Goal: Communication & Community: Answer question/provide support

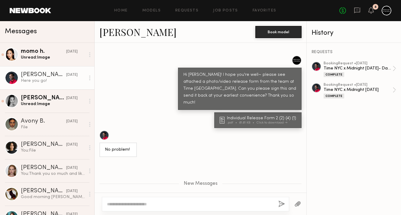
scroll to position [683, 0]
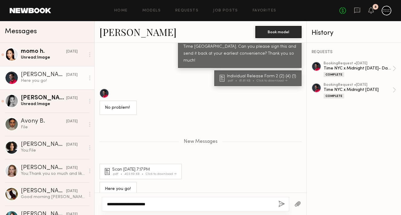
click at [108, 206] on textarea "**********" at bounding box center [190, 204] width 166 height 6
click at [172, 204] on textarea "**********" at bounding box center [190, 204] width 166 height 6
type textarea "**********"
click at [276, 204] on div "**********" at bounding box center [195, 204] width 187 height 14
click at [284, 205] on button "button" at bounding box center [281, 205] width 7 height 8
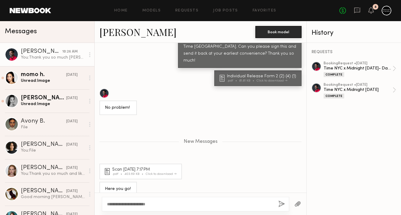
scroll to position [746, 0]
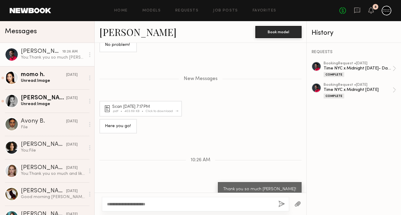
click at [156, 110] on div "Click to download" at bounding box center [161, 111] width 31 height 3
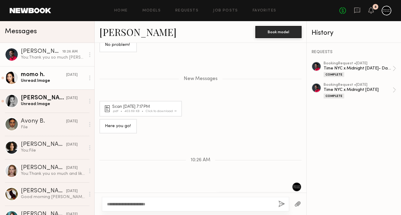
click at [52, 76] on div "momo h." at bounding box center [43, 75] width 45 height 6
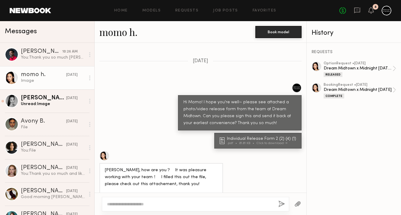
scroll to position [476, 0]
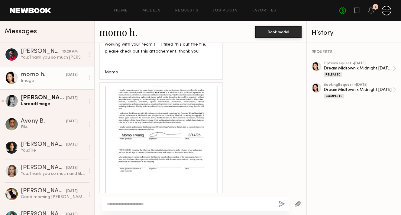
click at [145, 168] on div at bounding box center [161, 142] width 113 height 113
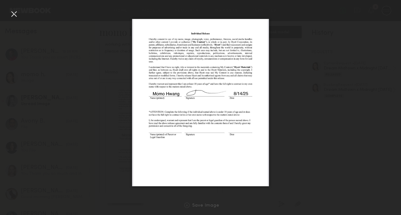
click at [177, 157] on img at bounding box center [200, 102] width 137 height 167
click at [300, 141] on div at bounding box center [200, 103] width 401 height 186
click at [325, 149] on div at bounding box center [200, 103] width 401 height 186
click at [109, 131] on div at bounding box center [200, 103] width 401 height 186
click at [13, 18] on div at bounding box center [14, 14] width 10 height 10
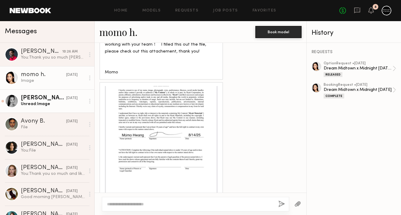
click at [72, 105] on div "Unread: Image" at bounding box center [53, 104] width 64 height 6
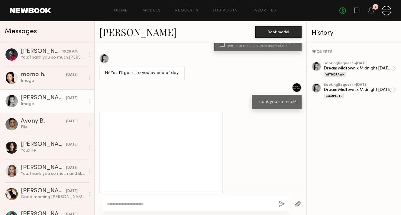
scroll to position [468, 0]
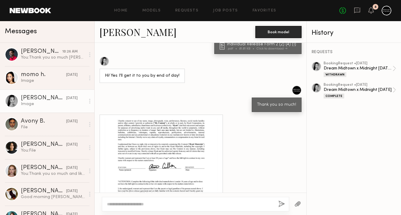
click at [176, 155] on div at bounding box center [161, 174] width 113 height 113
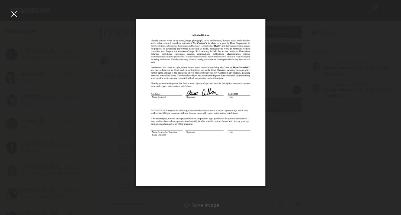
click at [176, 152] on img at bounding box center [201, 102] width 130 height 167
click at [329, 150] on div at bounding box center [200, 103] width 401 height 186
click at [14, 8] on nb-gallery-light "Save Image" at bounding box center [200, 107] width 401 height 215
click at [14, 14] on div at bounding box center [14, 14] width 10 height 10
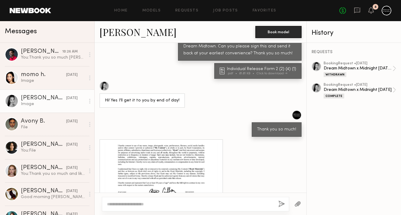
scroll to position [393, 0]
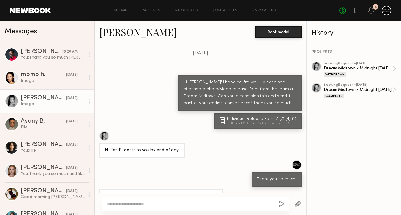
click at [240, 117] on div "Individual Release Form 2 (2) (4) (1)" at bounding box center [262, 119] width 71 height 4
click at [217, 51] on div "Loading The client has requested you come in with your hair curly and dried- pl…" at bounding box center [201, 118] width 212 height 150
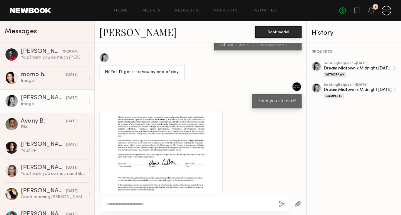
scroll to position [506, 0]
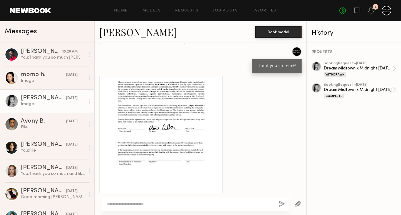
click at [152, 207] on textarea at bounding box center [190, 204] width 166 height 6
type textarea "**********"
click at [281, 205] on button "button" at bounding box center [281, 205] width 7 height 8
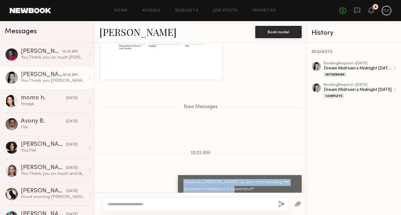
drag, startPoint x: 235, startPoint y: 179, endPoint x: 182, endPoint y: 169, distance: 54.7
click at [182, 175] on div "Thank you [PERSON_NAME]! Do you mind sending the document instead of a screensh…" at bounding box center [240, 185] width 124 height 21
copy div "Thank you [PERSON_NAME]! Do you mind sending the document instead of a screensh…"
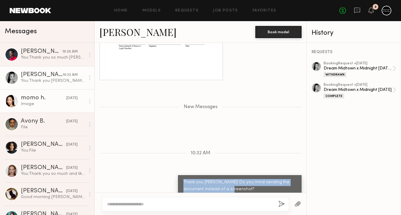
click at [38, 106] on div "Image" at bounding box center [53, 104] width 64 height 6
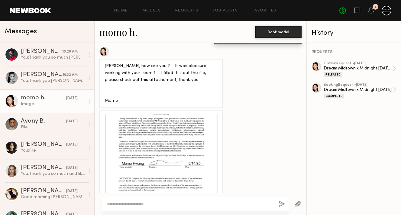
scroll to position [476, 0]
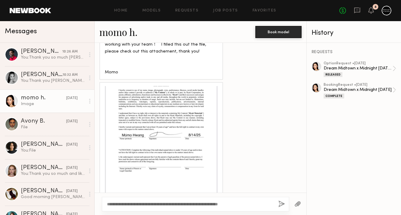
drag, startPoint x: 136, startPoint y: 204, endPoint x: 128, endPoint y: 204, distance: 8.2
click at [128, 204] on textarea "**********" at bounding box center [190, 204] width 166 height 6
click at [265, 204] on textarea "**********" at bounding box center [190, 204] width 166 height 6
type textarea "**********"
click at [282, 203] on button "button" at bounding box center [281, 205] width 7 height 8
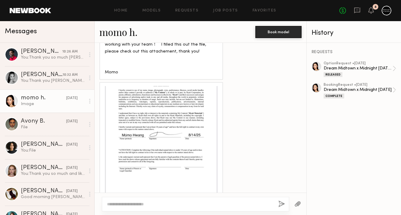
scroll to position [592, 0]
